Goal: Navigation & Orientation: Find specific page/section

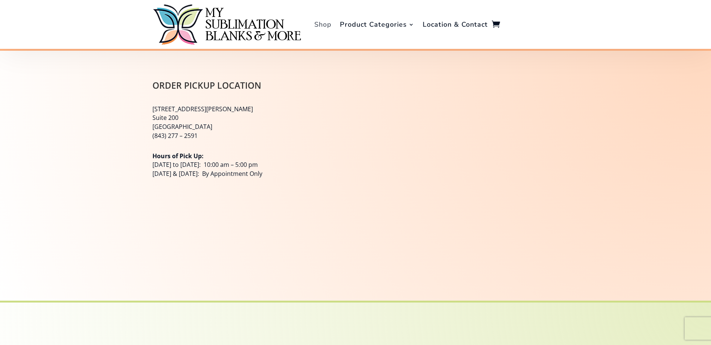
click at [322, 26] on link "Shop" at bounding box center [322, 24] width 17 height 45
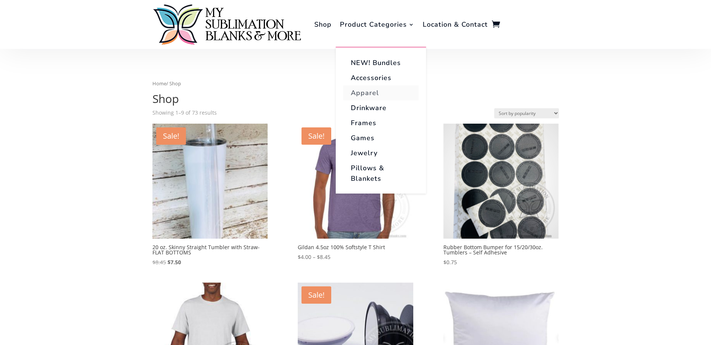
click at [367, 93] on link "Apparel" at bounding box center [380, 92] width 75 height 15
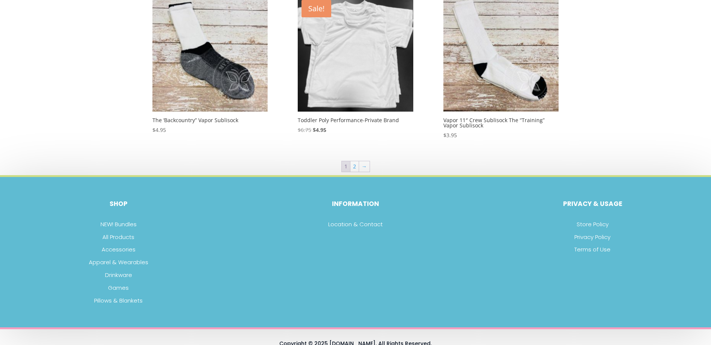
scroll to position [458, 0]
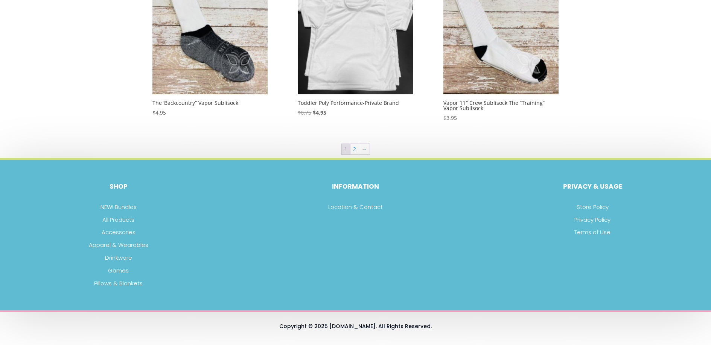
click at [126, 221] on p "All Products" at bounding box center [118, 220] width 237 height 9
